Goal: Transaction & Acquisition: Purchase product/service

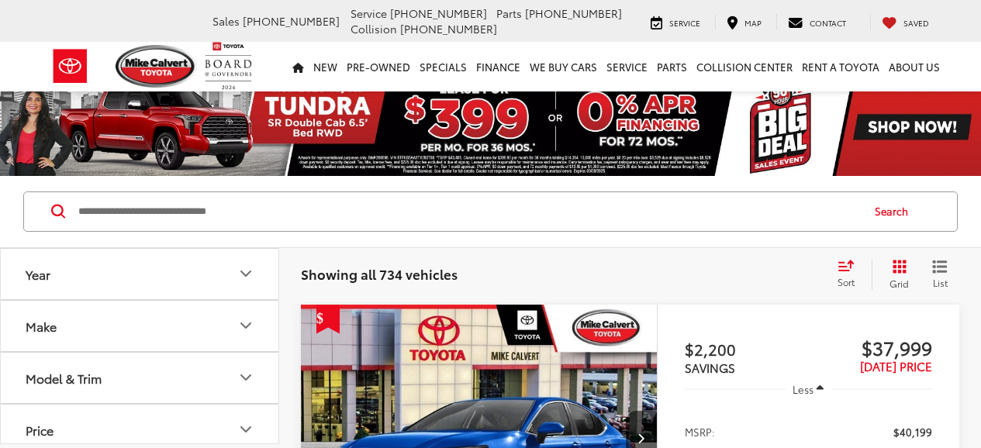
click at [219, 353] on button "Model & Trim" at bounding box center [140, 378] width 279 height 50
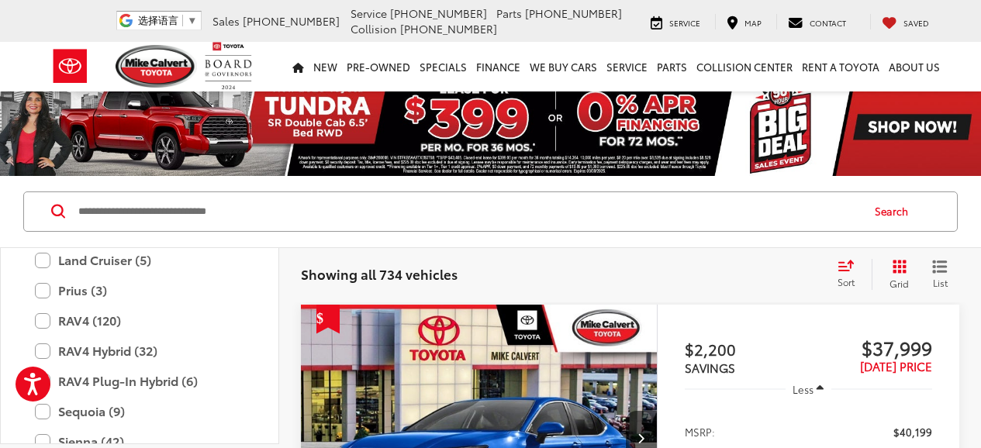
scroll to position [722, 0]
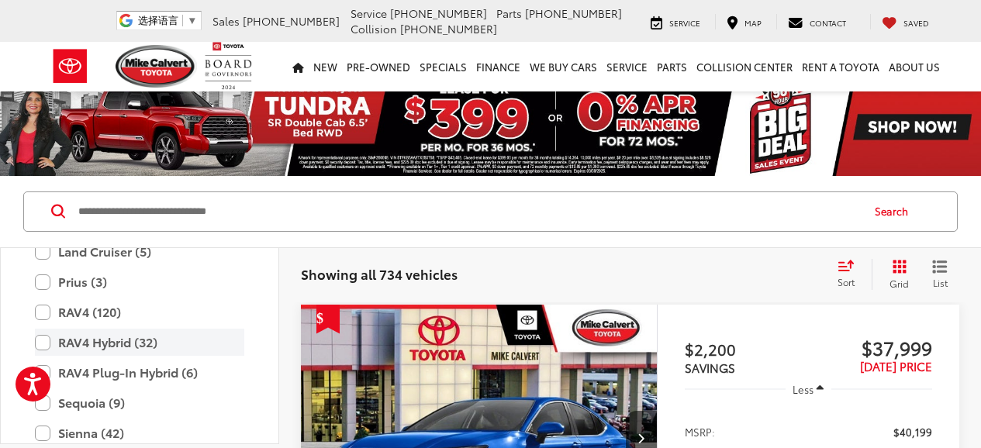
click at [150, 346] on label "RAV4 Hybrid (32)" at bounding box center [139, 342] width 209 height 27
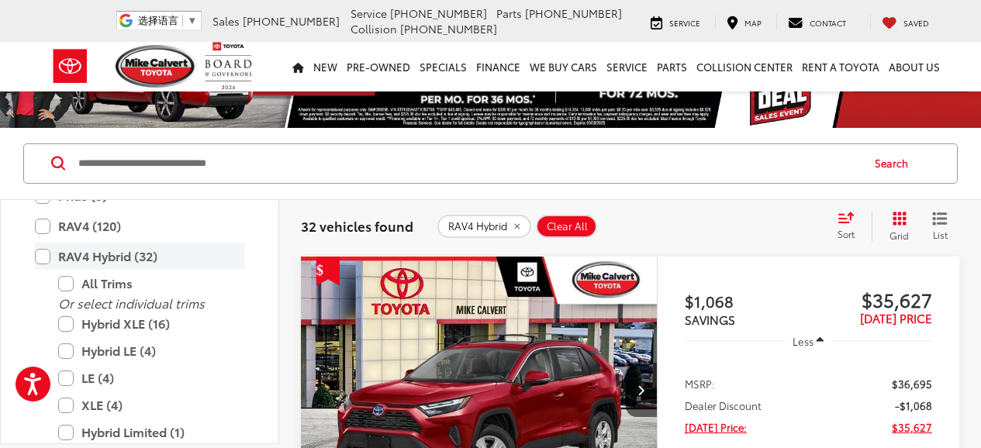
scroll to position [761, 0]
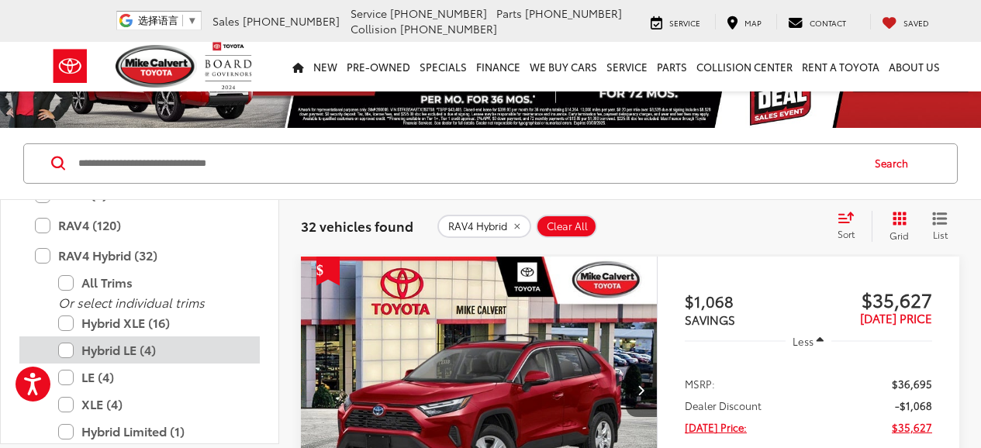
click at [146, 356] on label "Hybrid LE (4)" at bounding box center [151, 349] width 186 height 27
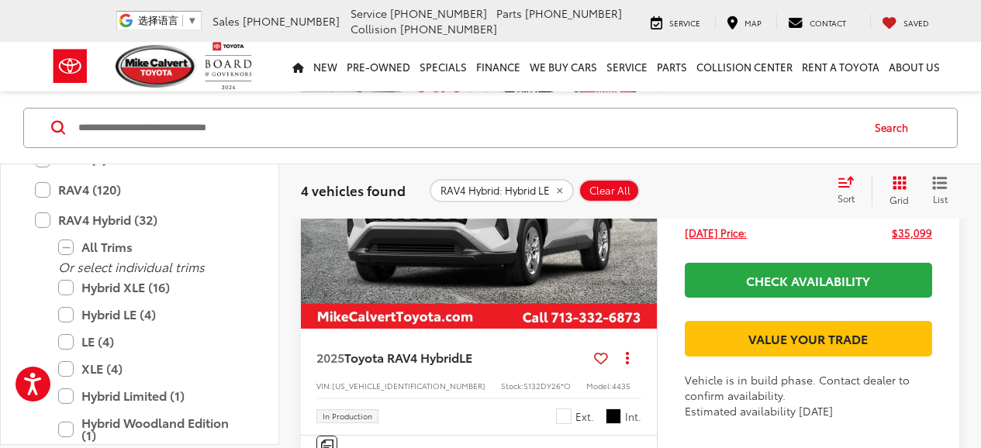
scroll to position [1231, 0]
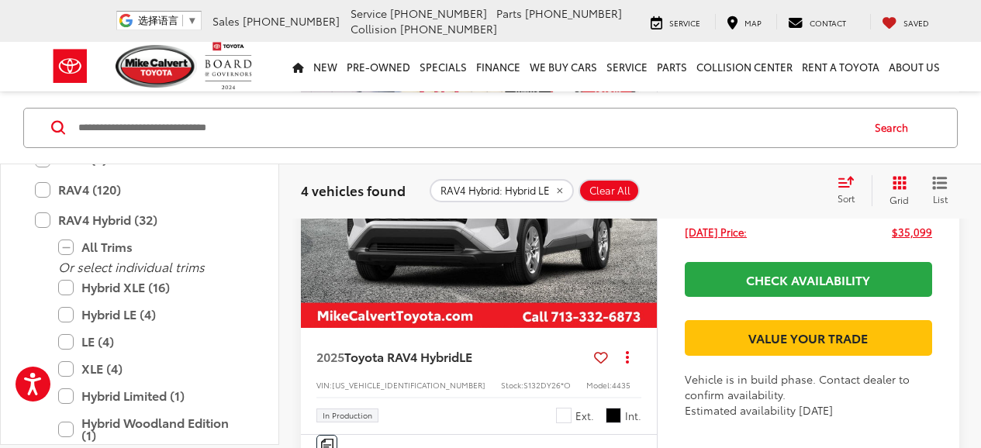
click at [505, 325] on img "2025 Toyota RAV4 Hybrid Hybrid LE 0" at bounding box center [479, 194] width 358 height 268
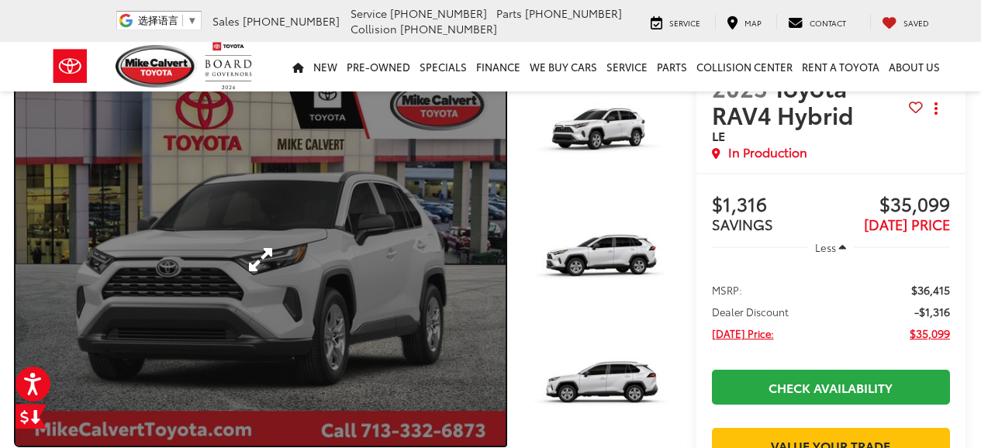
click at [440, 245] on link "Expand Photo 0" at bounding box center [261, 260] width 490 height 372
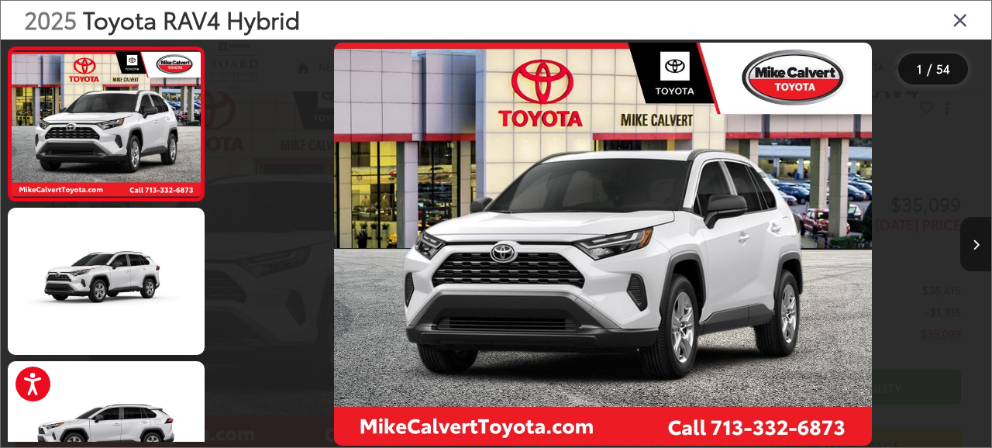
click at [972, 244] on button "Next image" at bounding box center [976, 244] width 31 height 54
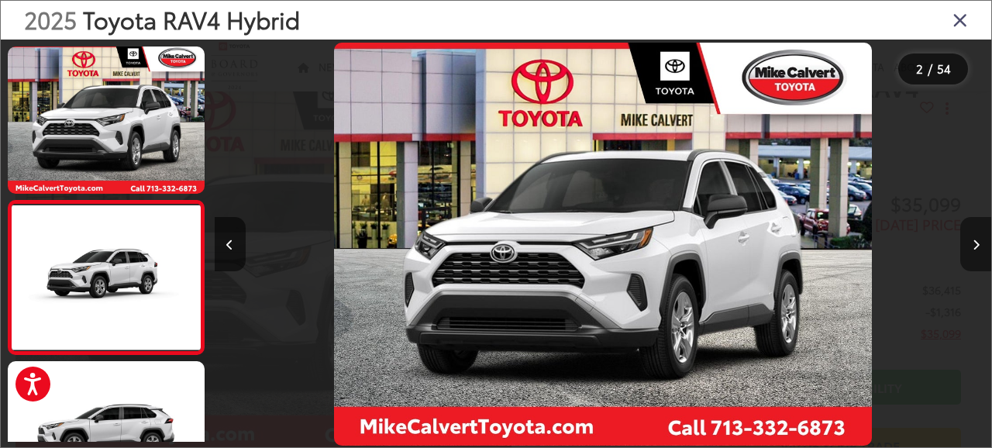
scroll to position [78, 0]
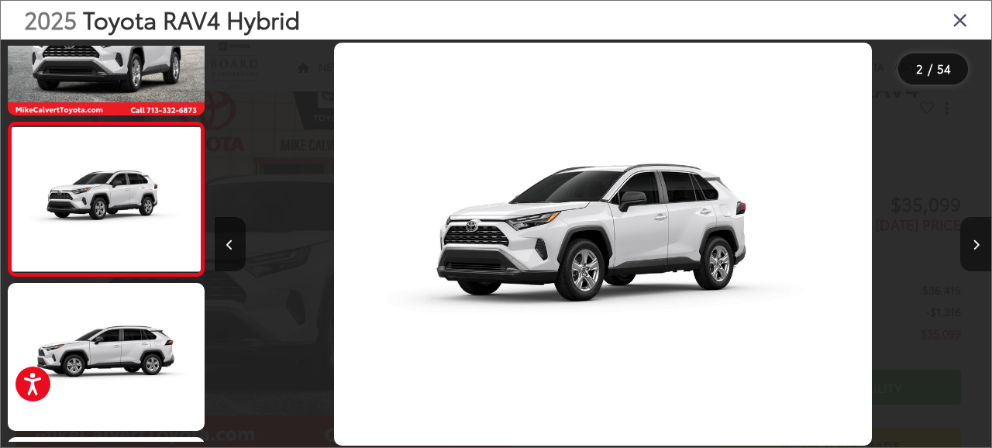
click at [972, 244] on button "Next image" at bounding box center [976, 244] width 31 height 54
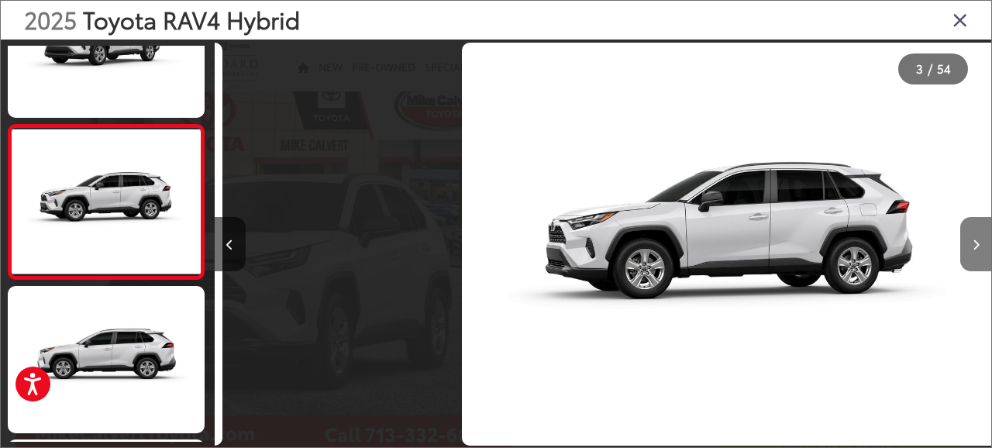
scroll to position [232, 0]
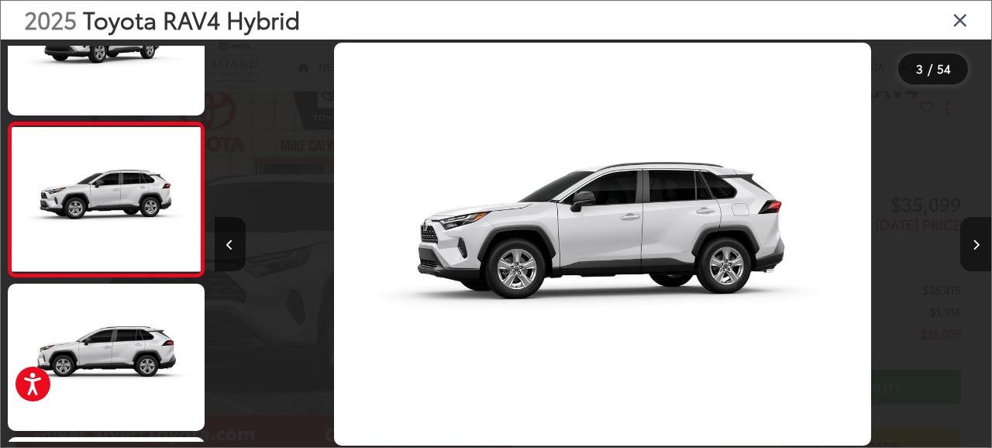
click at [972, 244] on button "Next image" at bounding box center [976, 244] width 31 height 54
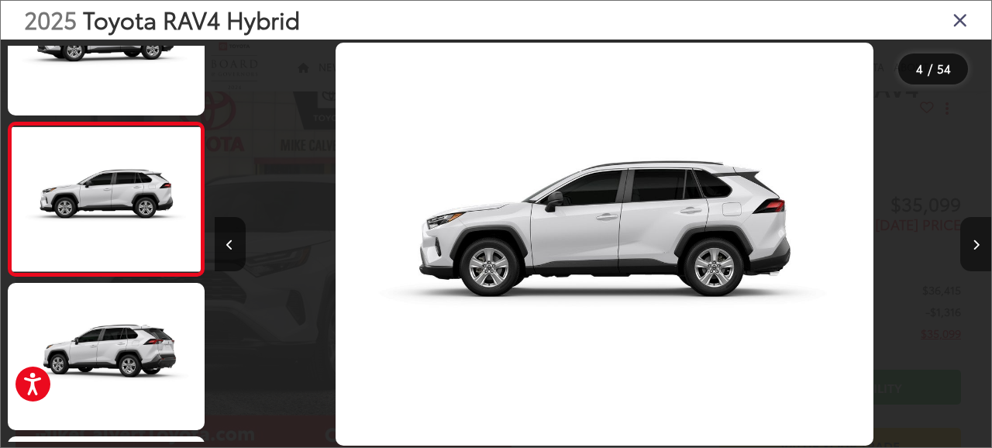
scroll to position [0, 2331]
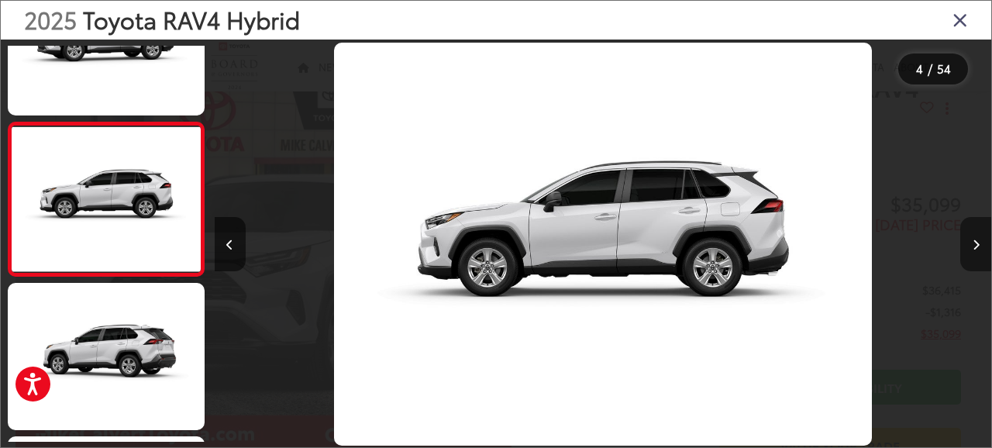
click at [972, 244] on button "Next image" at bounding box center [976, 244] width 31 height 54
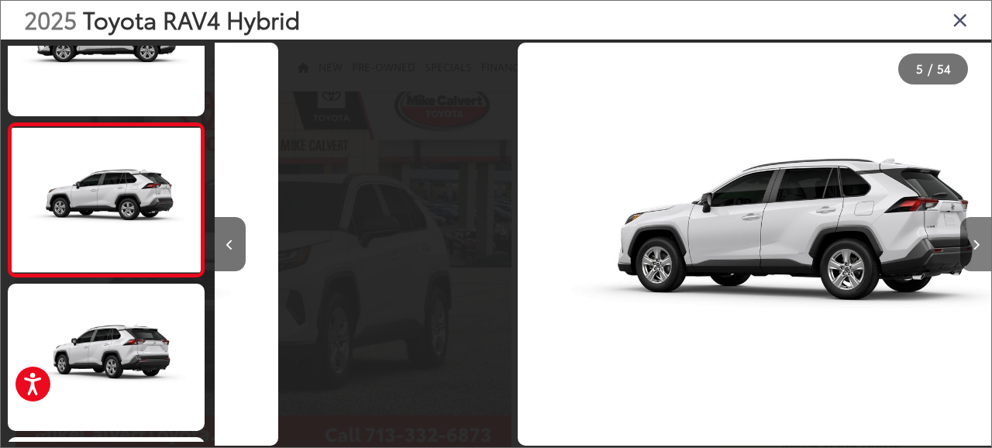
scroll to position [540, 0]
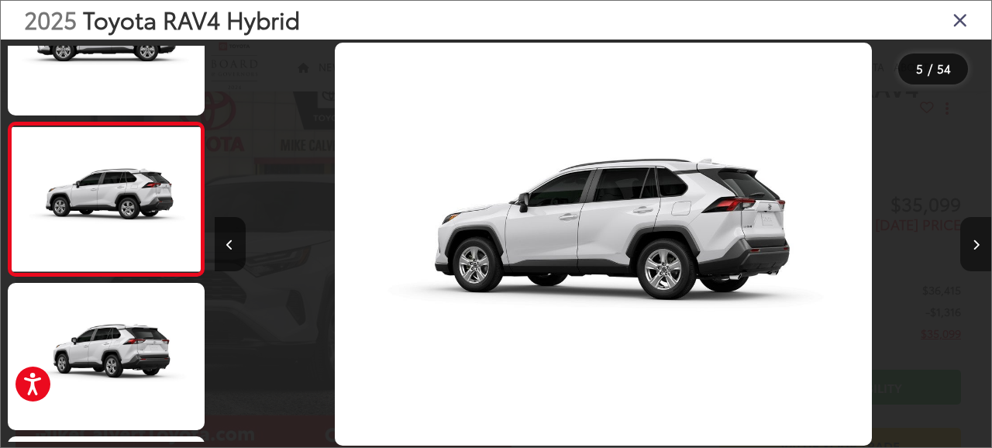
click at [972, 244] on button "Next image" at bounding box center [976, 244] width 31 height 54
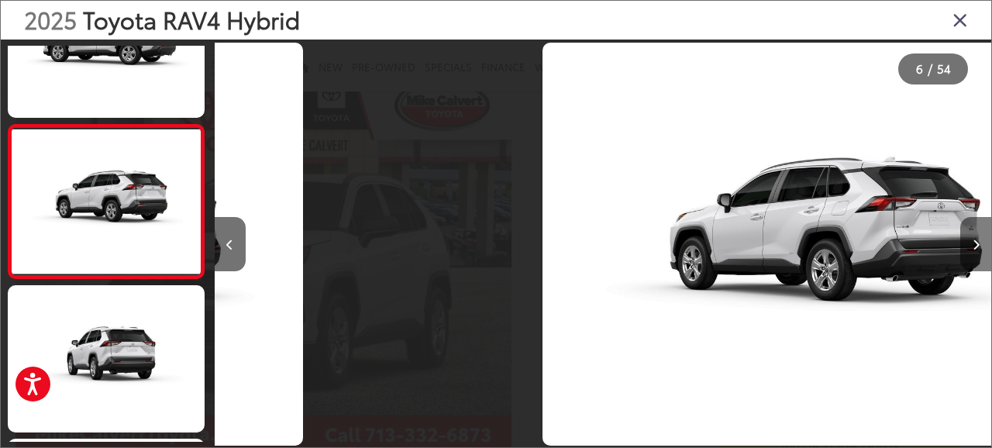
scroll to position [693, 0]
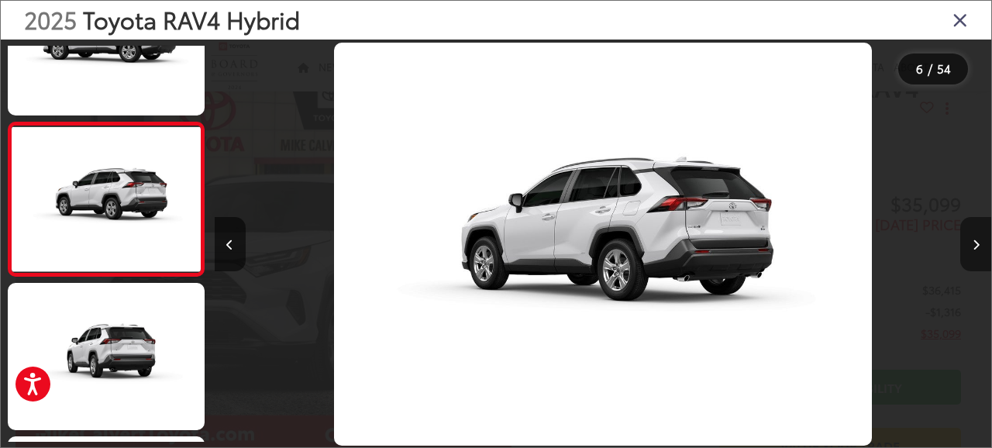
click at [972, 244] on button "Next image" at bounding box center [976, 244] width 31 height 54
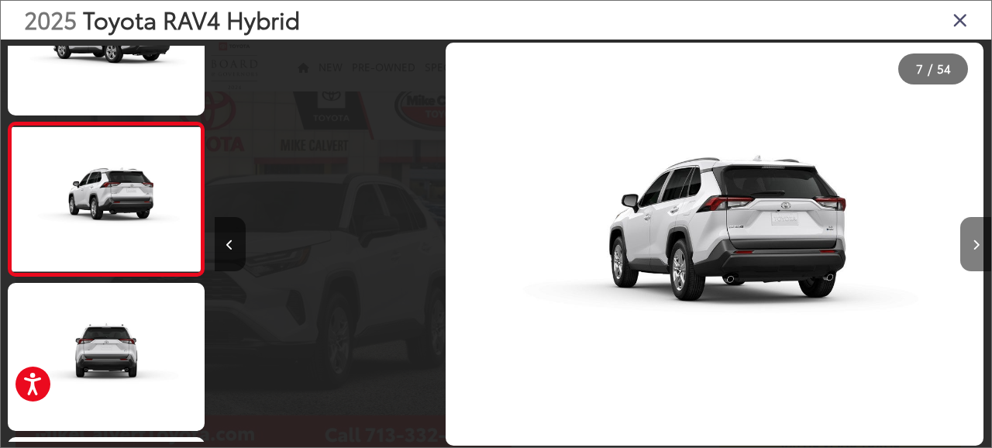
scroll to position [847, 0]
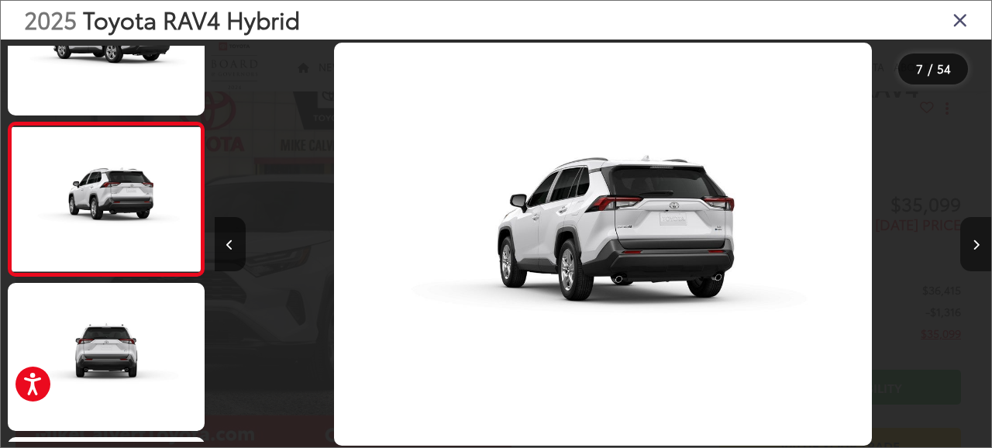
click at [972, 244] on button "Next image" at bounding box center [976, 244] width 31 height 54
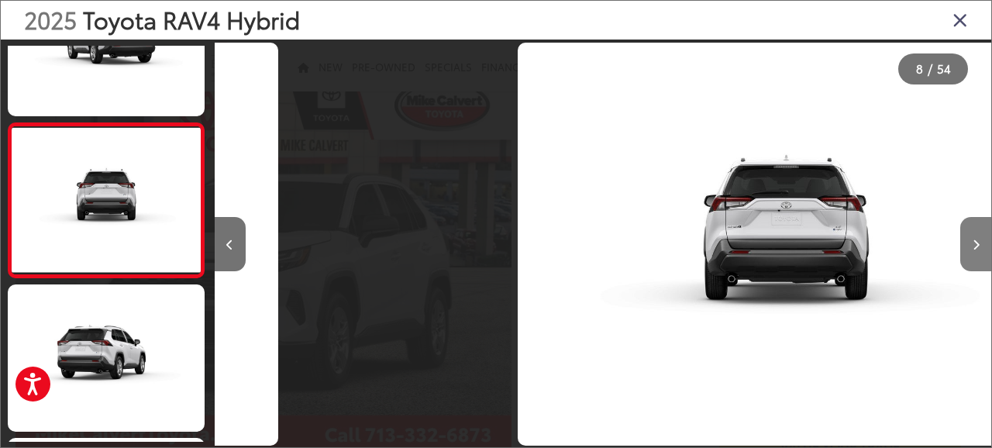
scroll to position [1000, 0]
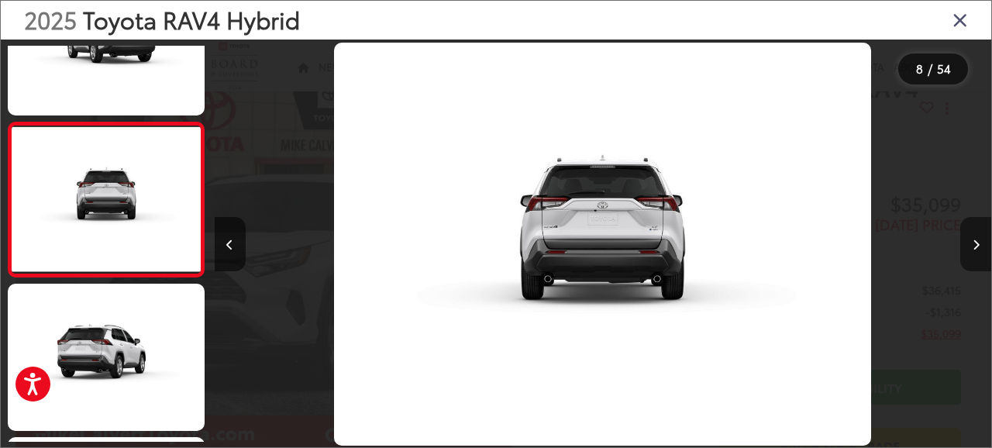
click at [972, 244] on button "Next image" at bounding box center [976, 244] width 31 height 54
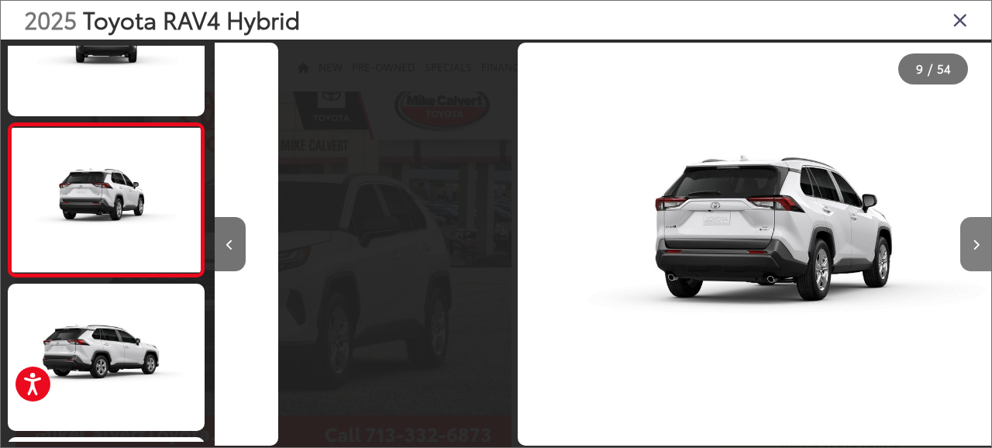
scroll to position [1154, 0]
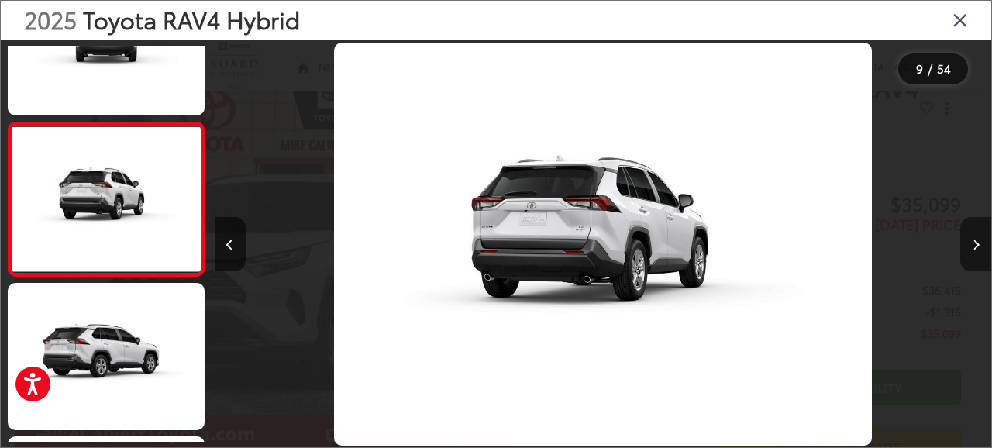
click at [972, 244] on button "Next image" at bounding box center [976, 244] width 31 height 54
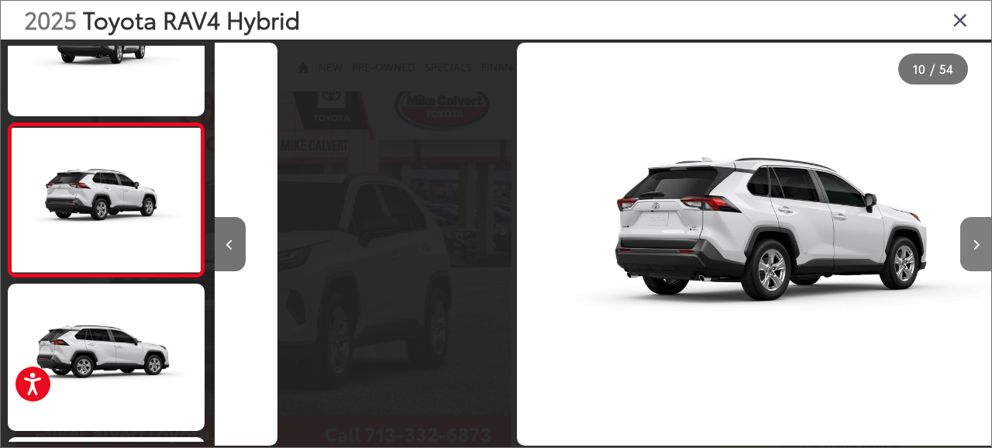
scroll to position [0, 0]
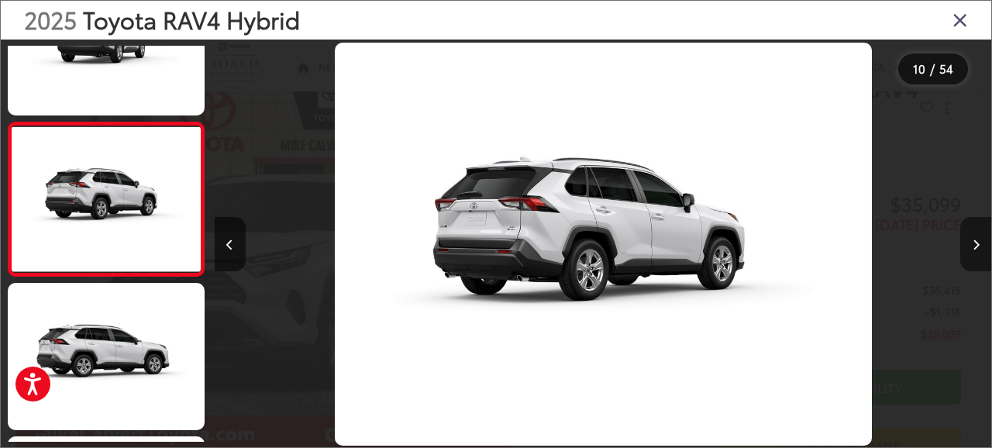
click at [972, 244] on button "Next image" at bounding box center [976, 244] width 31 height 54
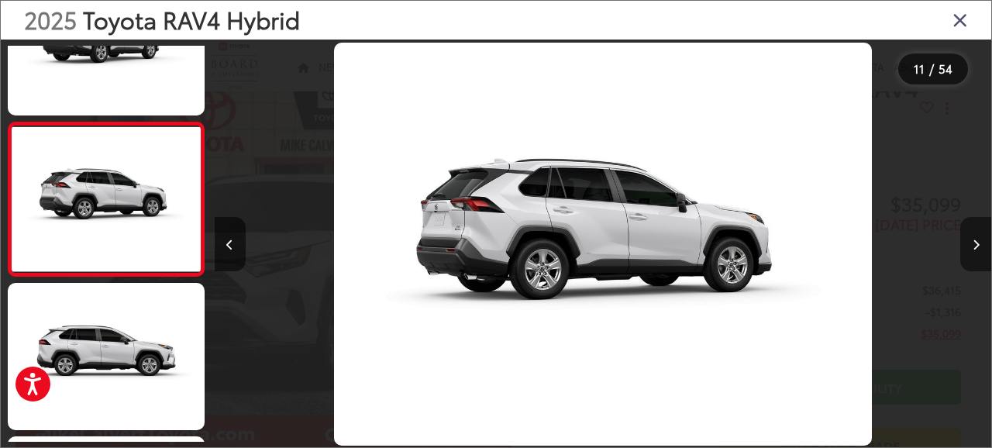
click at [972, 244] on button "Next image" at bounding box center [976, 244] width 31 height 54
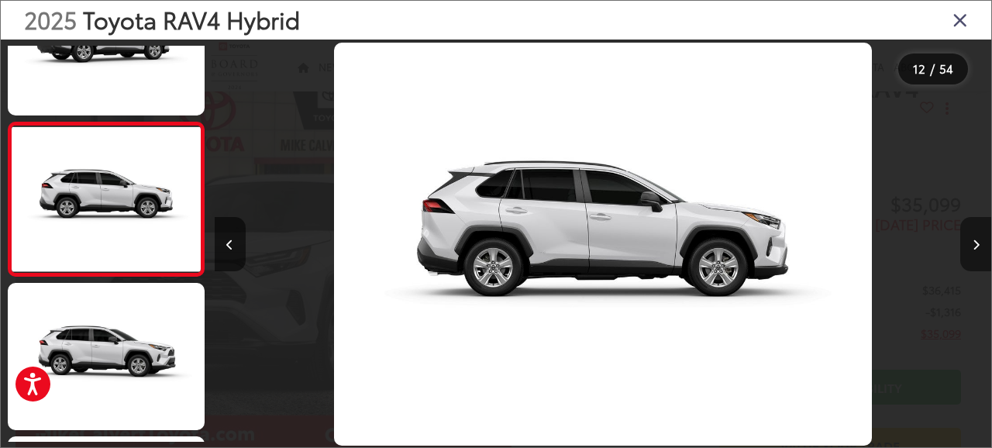
click at [972, 244] on button "Next image" at bounding box center [976, 244] width 31 height 54
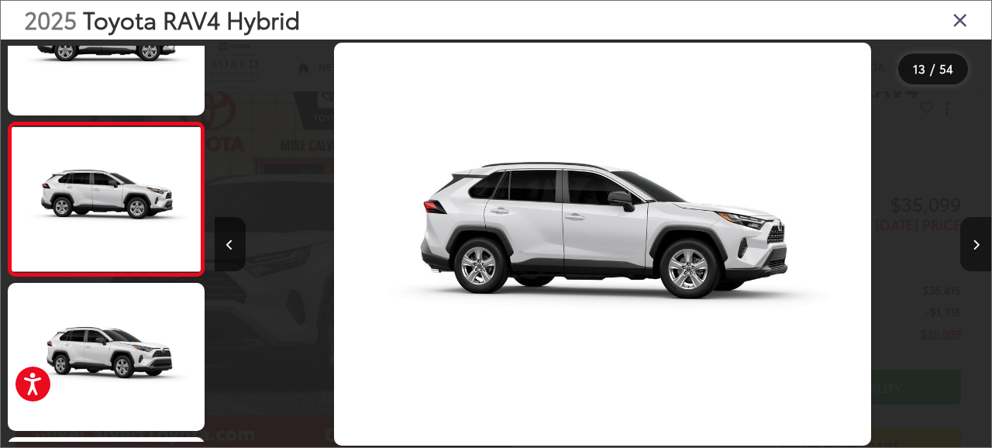
click at [972, 244] on button "Next image" at bounding box center [976, 244] width 31 height 54
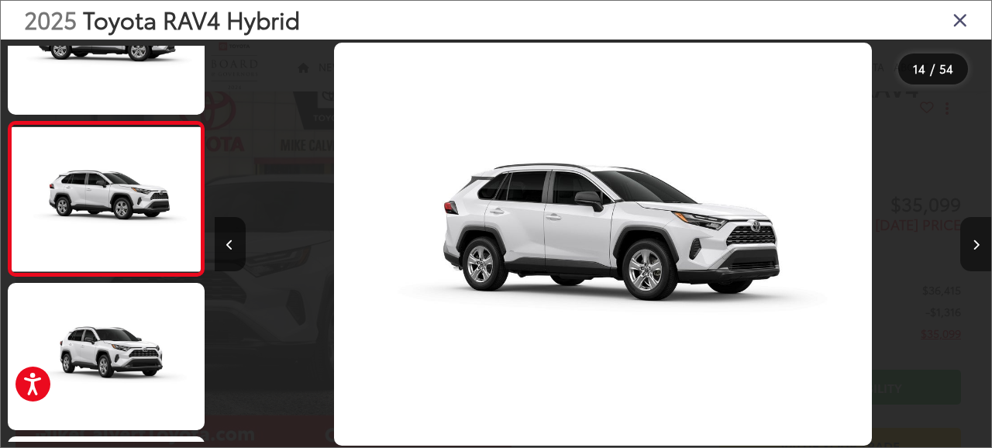
click at [972, 244] on button "Next image" at bounding box center [976, 244] width 31 height 54
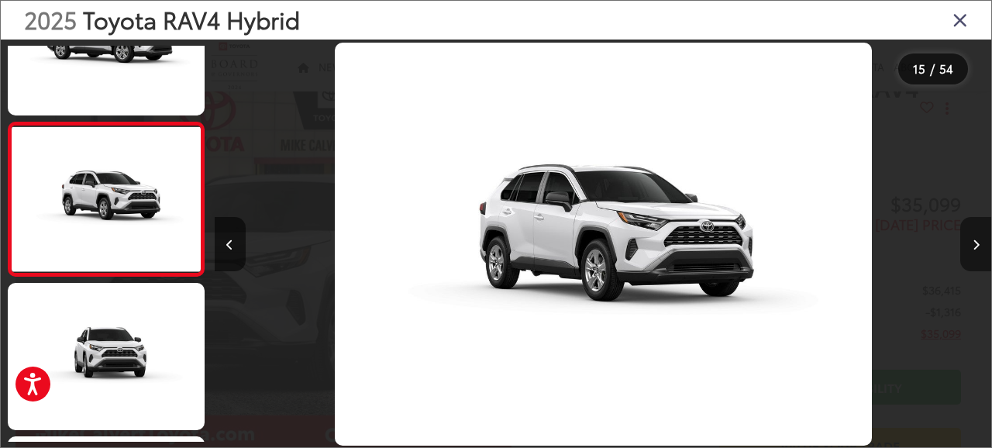
click at [972, 244] on button "Next image" at bounding box center [976, 244] width 31 height 54
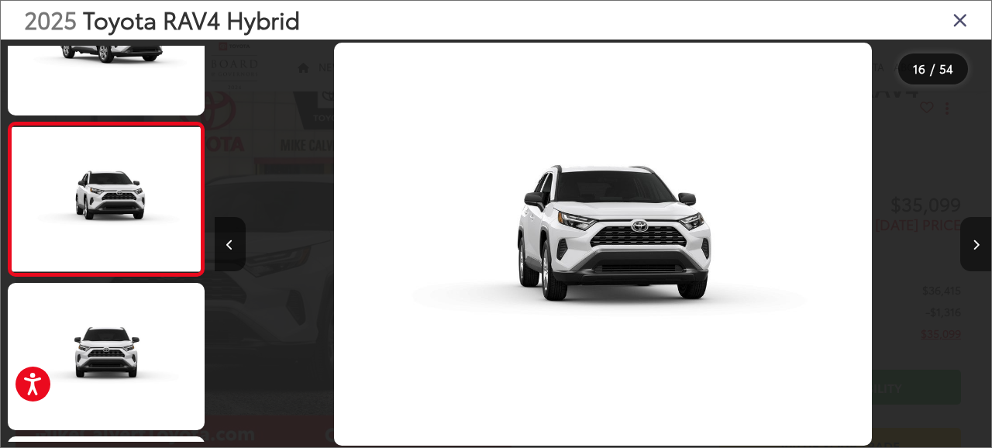
click at [972, 244] on button "Next image" at bounding box center [976, 244] width 31 height 54
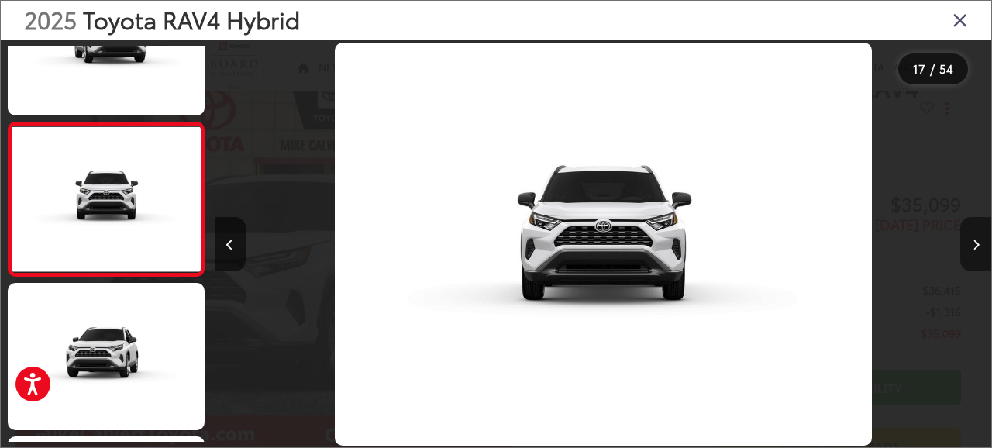
click at [972, 244] on button "Next image" at bounding box center [976, 244] width 31 height 54
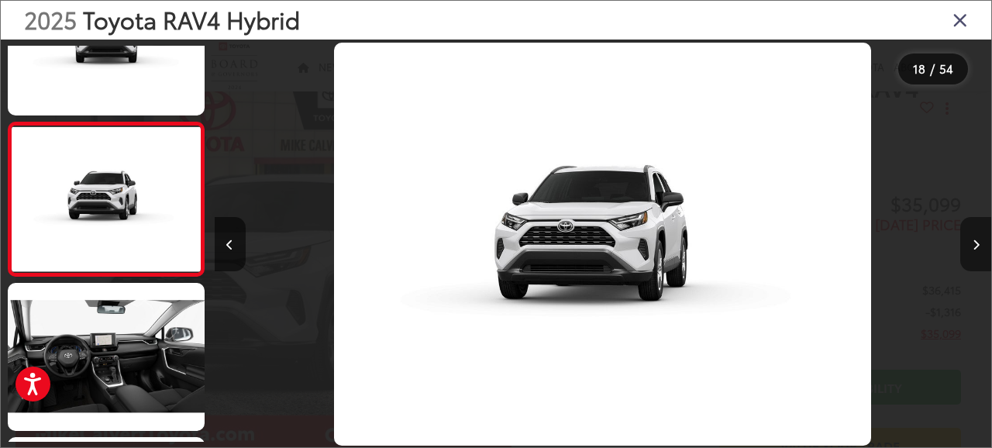
click at [972, 244] on button "Next image" at bounding box center [976, 244] width 31 height 54
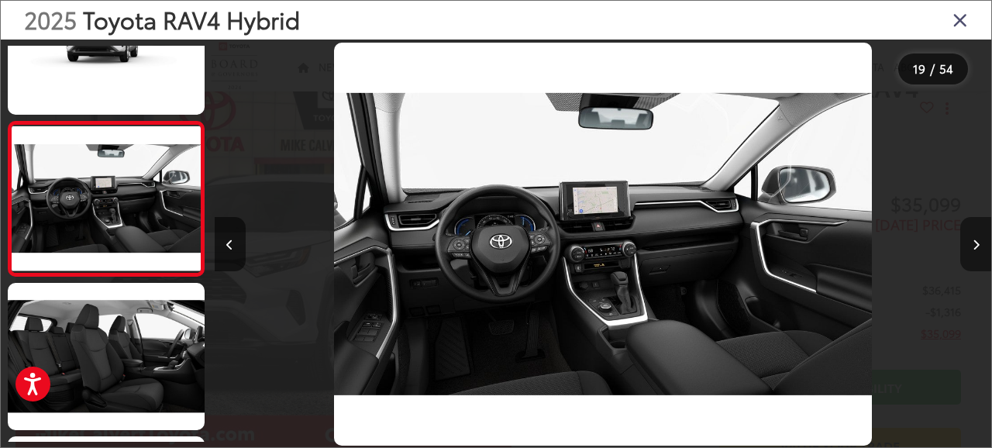
click at [972, 244] on button "Next image" at bounding box center [976, 244] width 31 height 54
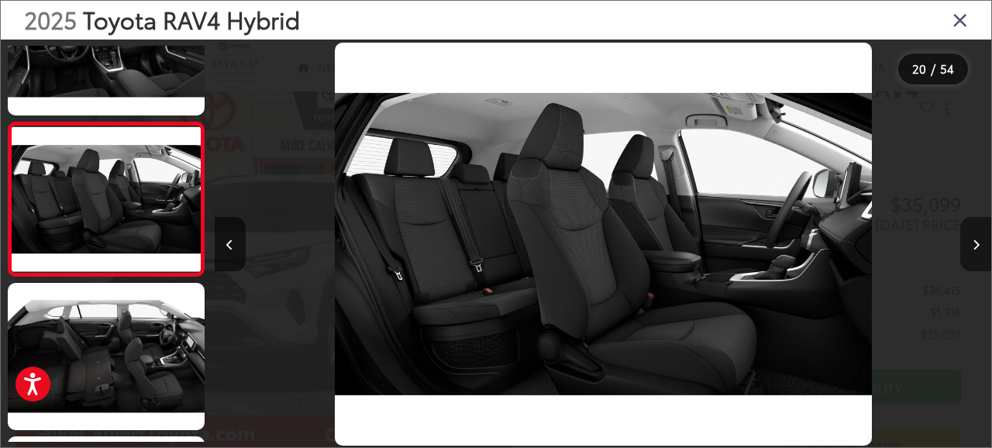
click at [972, 244] on button "Next image" at bounding box center [976, 244] width 31 height 54
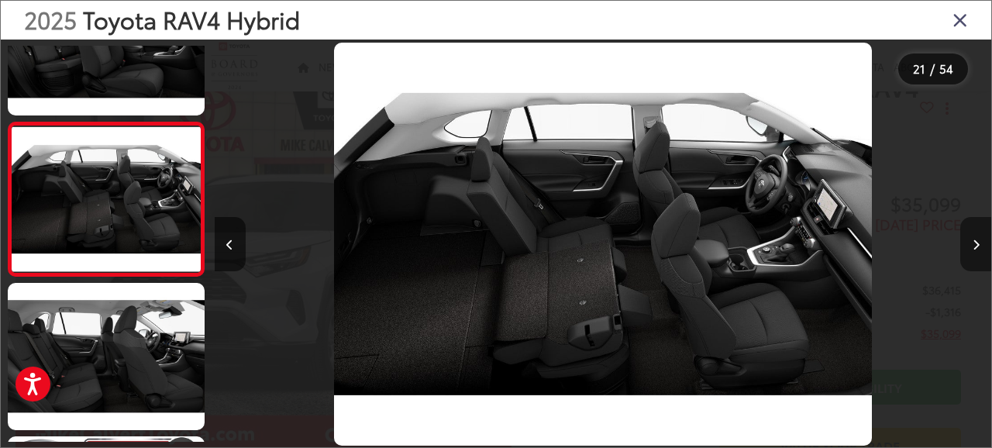
click at [972, 244] on button "Next image" at bounding box center [976, 244] width 31 height 54
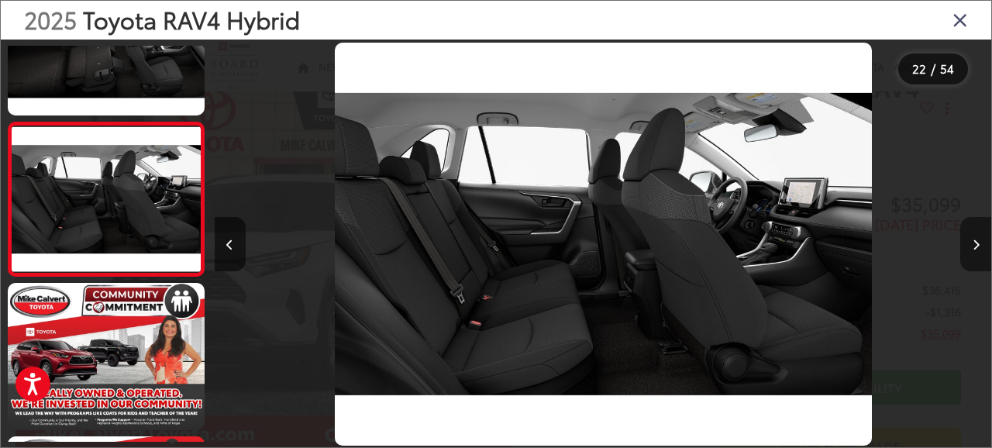
click at [972, 244] on button "Next image" at bounding box center [976, 244] width 31 height 54
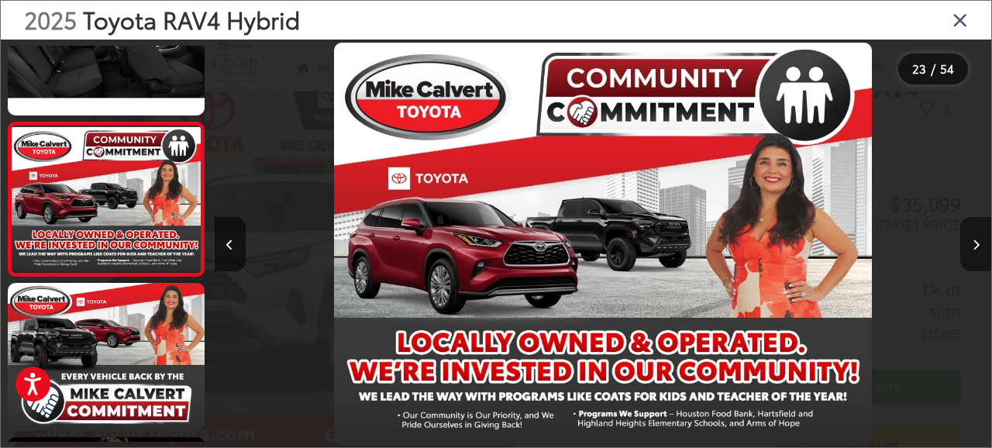
click at [979, 249] on button "Next image" at bounding box center [976, 244] width 31 height 54
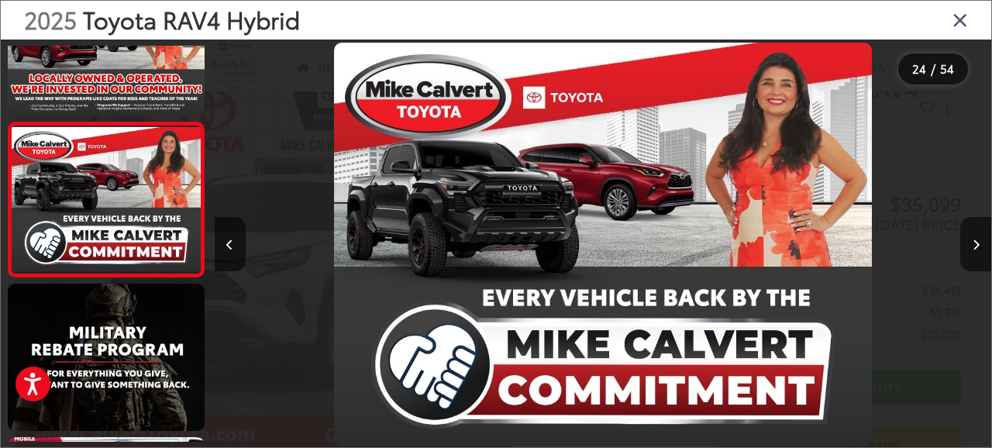
click at [959, 23] on icon "Close gallery" at bounding box center [961, 19] width 16 height 20
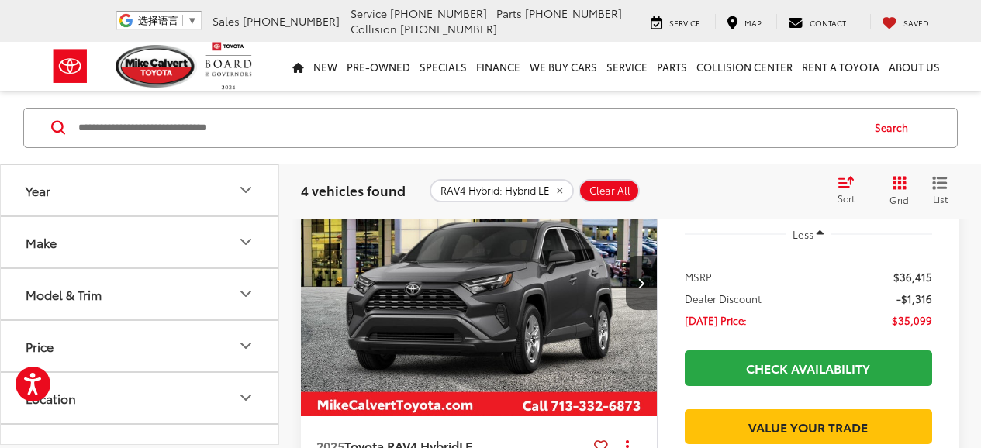
scroll to position [154, 0]
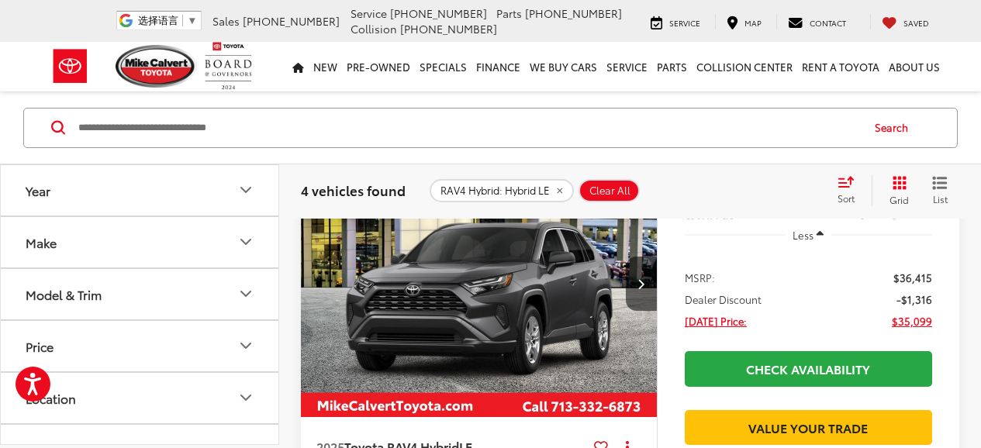
click at [243, 298] on icon "Model & Trim" at bounding box center [245, 294] width 19 height 19
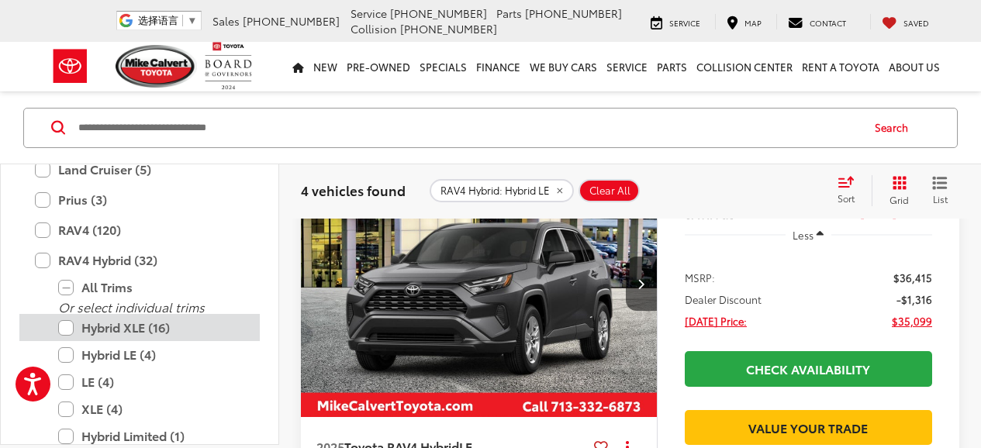
scroll to position [730, 0]
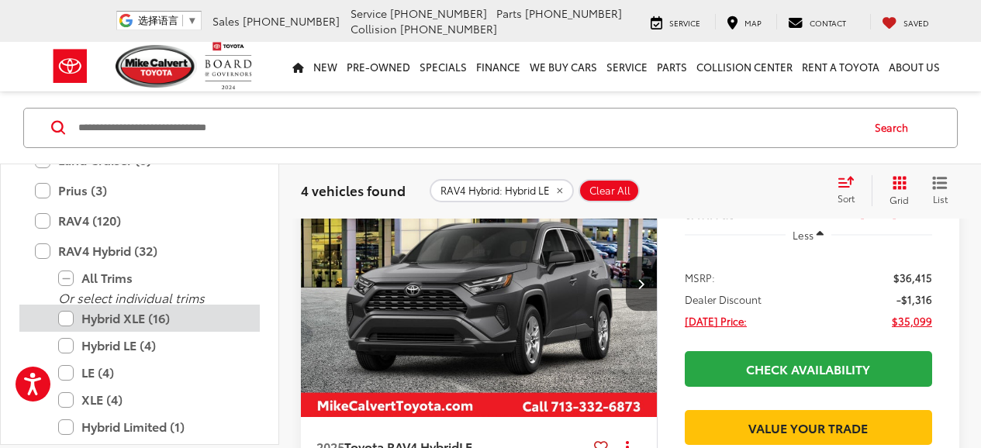
click at [140, 320] on label "Hybrid XLE (16)" at bounding box center [151, 318] width 186 height 27
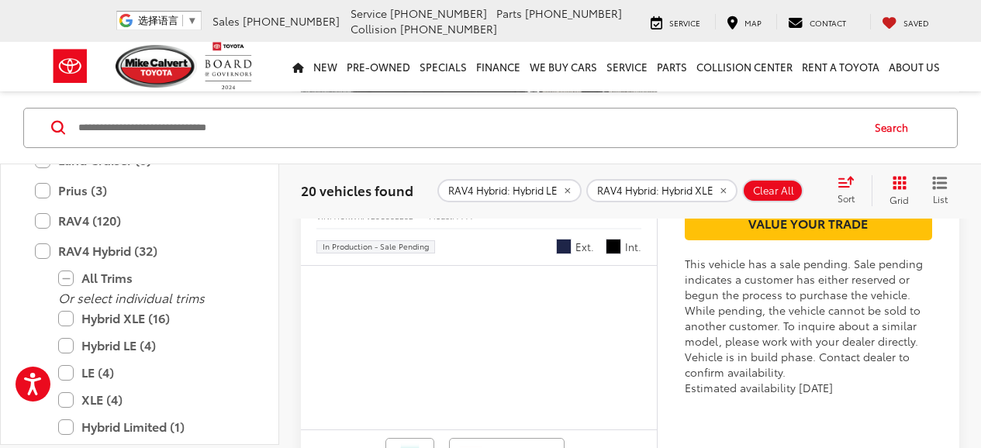
scroll to position [2568, 0]
